Goal: Task Accomplishment & Management: Manage account settings

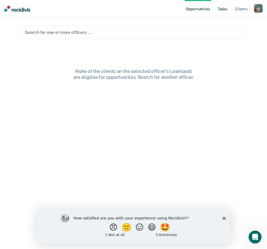
click at [221, 9] on link "Tasks" at bounding box center [223, 8] width 12 height 17
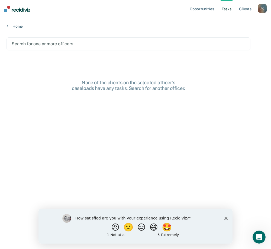
click at [32, 45] on div at bounding box center [129, 44] width 234 height 6
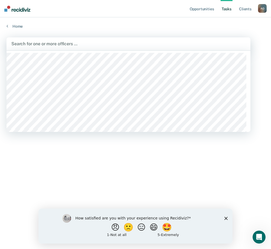
click at [73, 151] on main "1235 results available. Use Up and Down to choose options, press Enter to selec…" at bounding box center [135, 138] width 271 height 219
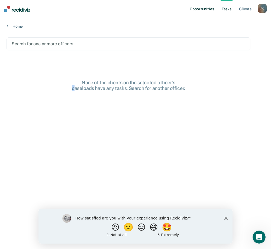
click at [201, 8] on link "Opportunities" at bounding box center [202, 8] width 26 height 17
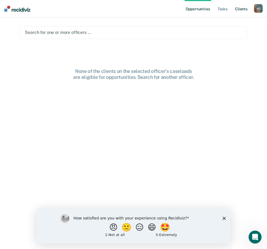
click at [244, 7] on link "Client s" at bounding box center [241, 8] width 15 height 17
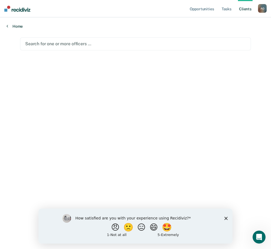
click at [14, 28] on link "Home" at bounding box center [136, 26] width 258 height 5
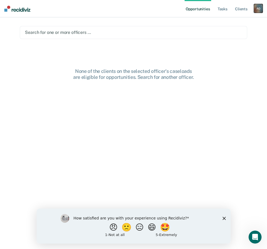
click at [260, 10] on div "A O" at bounding box center [258, 8] width 9 height 9
click at [224, 34] on link "Log Out" at bounding box center [237, 35] width 44 height 5
